Goal: Find specific page/section: Find specific page/section

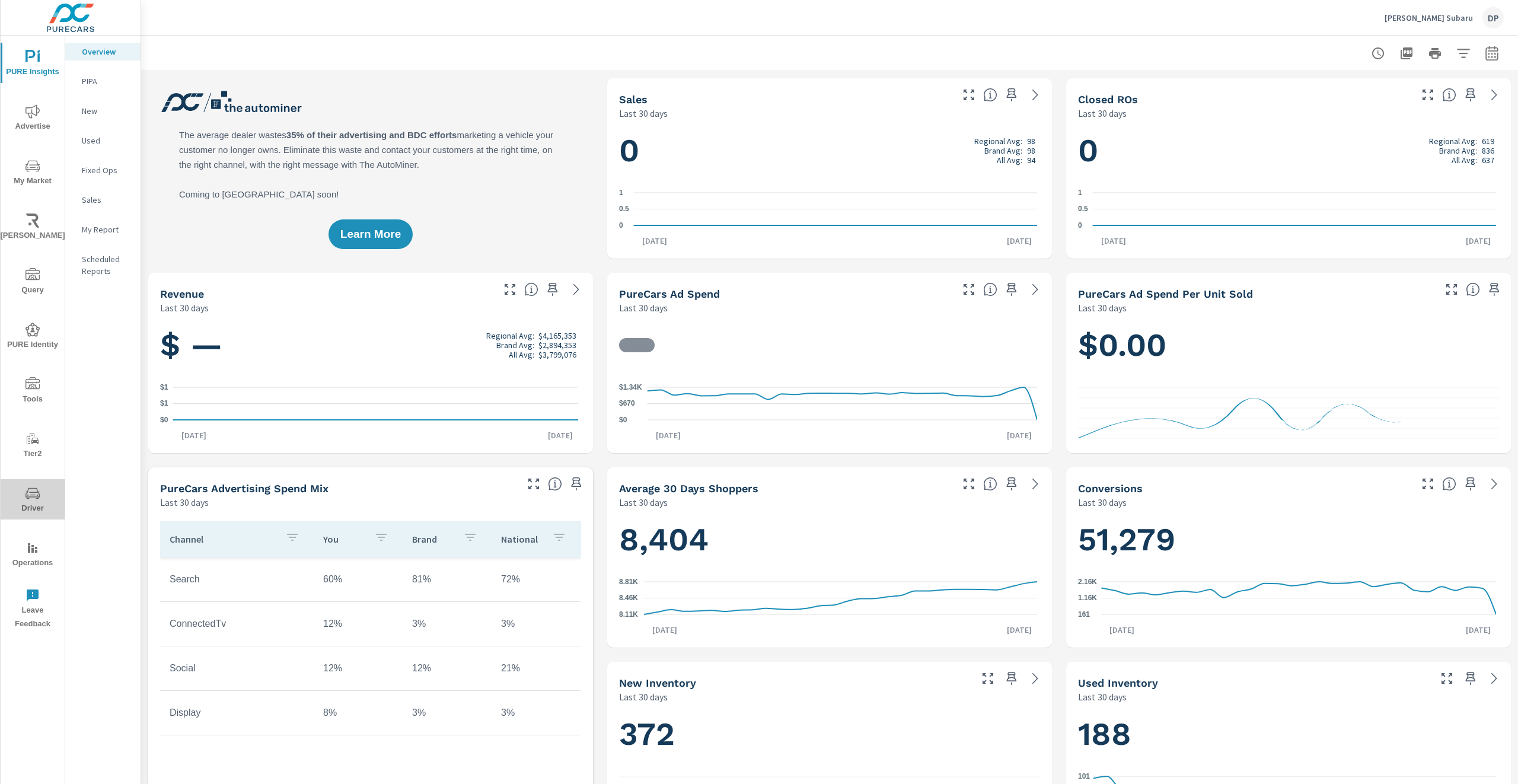
click at [31, 499] on icon "nav menu" at bounding box center [33, 493] width 14 height 14
